Goal: Check status: Check status

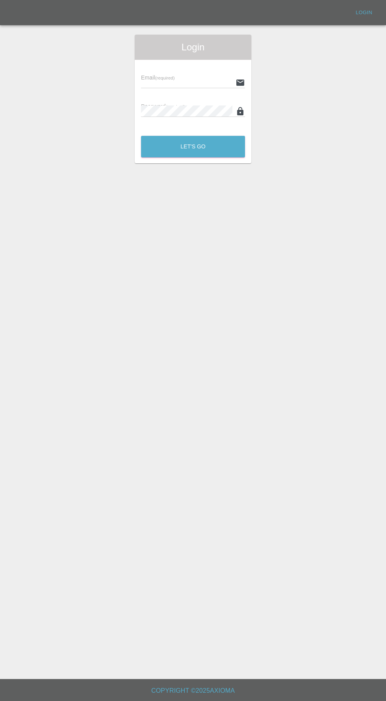
click at [186, 79] on input "text" at bounding box center [186, 82] width 91 height 11
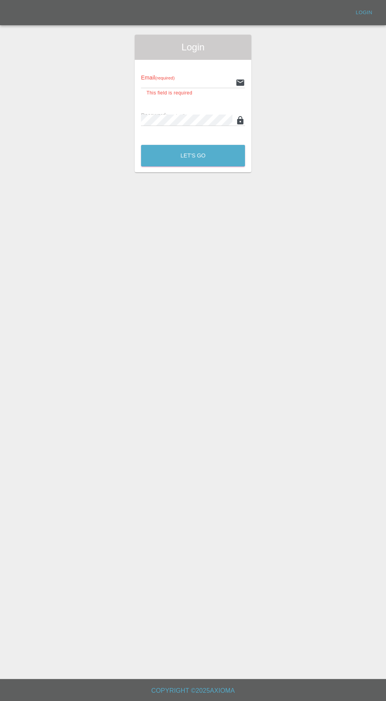
type input "[EMAIL_ADDRESS][DOMAIN_NAME]"
click at [141, 145] on button "Let's Go" at bounding box center [193, 156] width 104 height 22
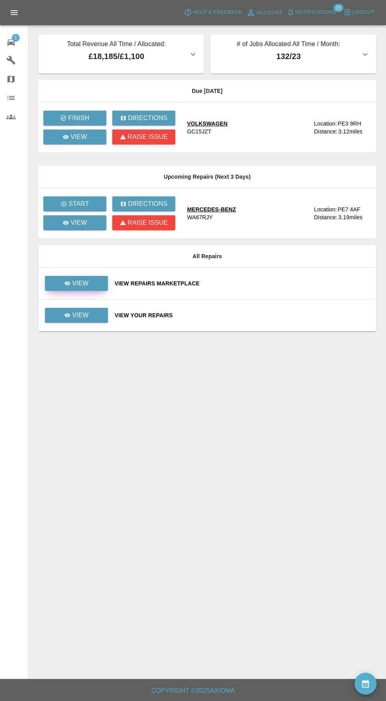
click at [68, 283] on icon at bounding box center [68, 284] width 6 height 4
click at [68, 315] on icon at bounding box center [68, 315] width 6 height 4
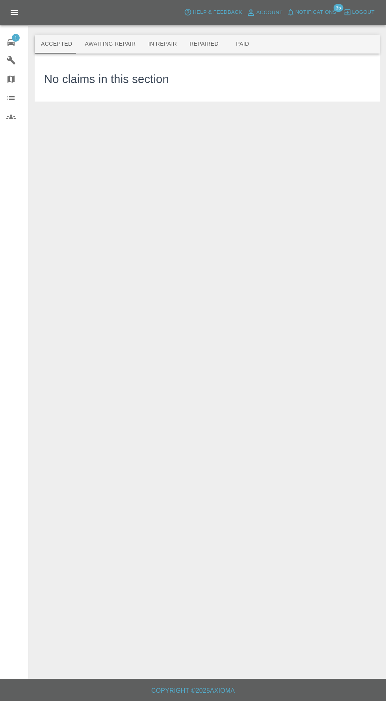
click at [111, 42] on button "Awaiting Repair" at bounding box center [109, 44] width 63 height 19
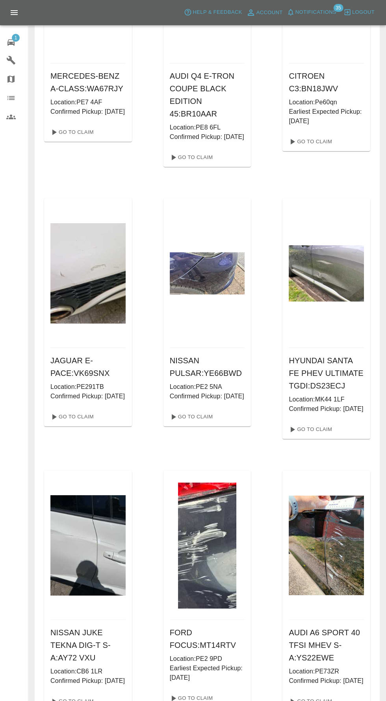
scroll to position [150, 0]
